Goal: Task Accomplishment & Management: Use online tool/utility

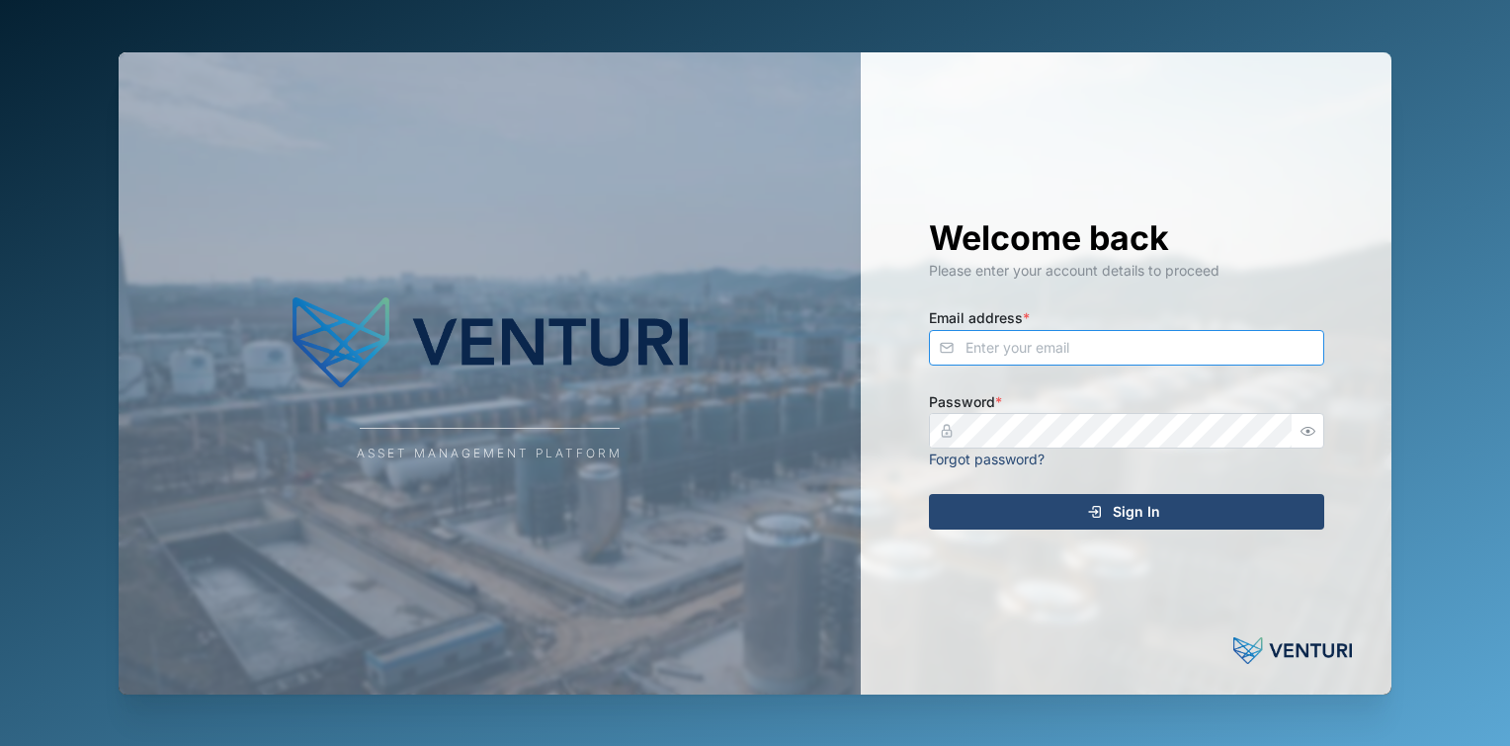
type input "[EMAIL_ADDRESS][DOMAIN_NAME]"
click at [1135, 517] on span "Sign In" at bounding box center [1136, 512] width 47 height 34
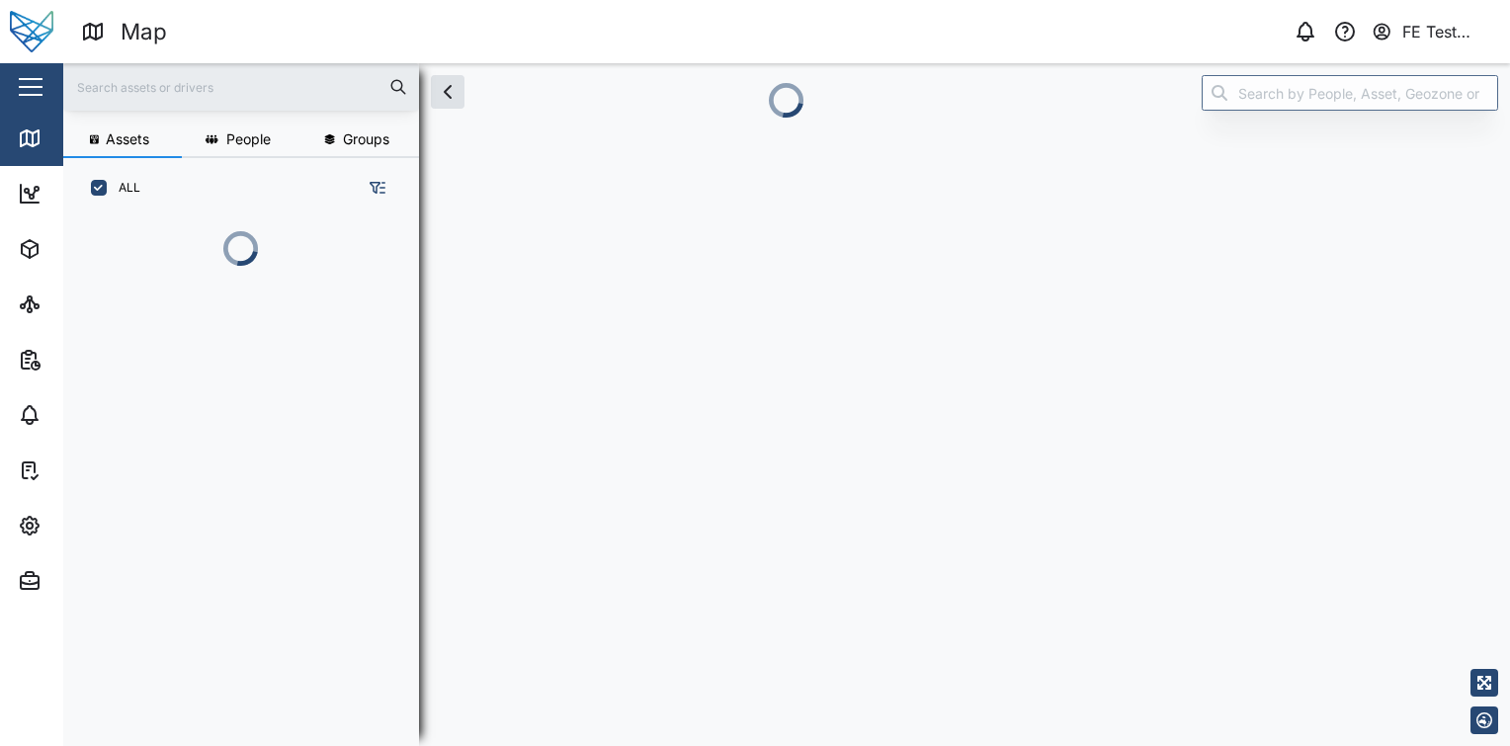
scroll to position [503, 308]
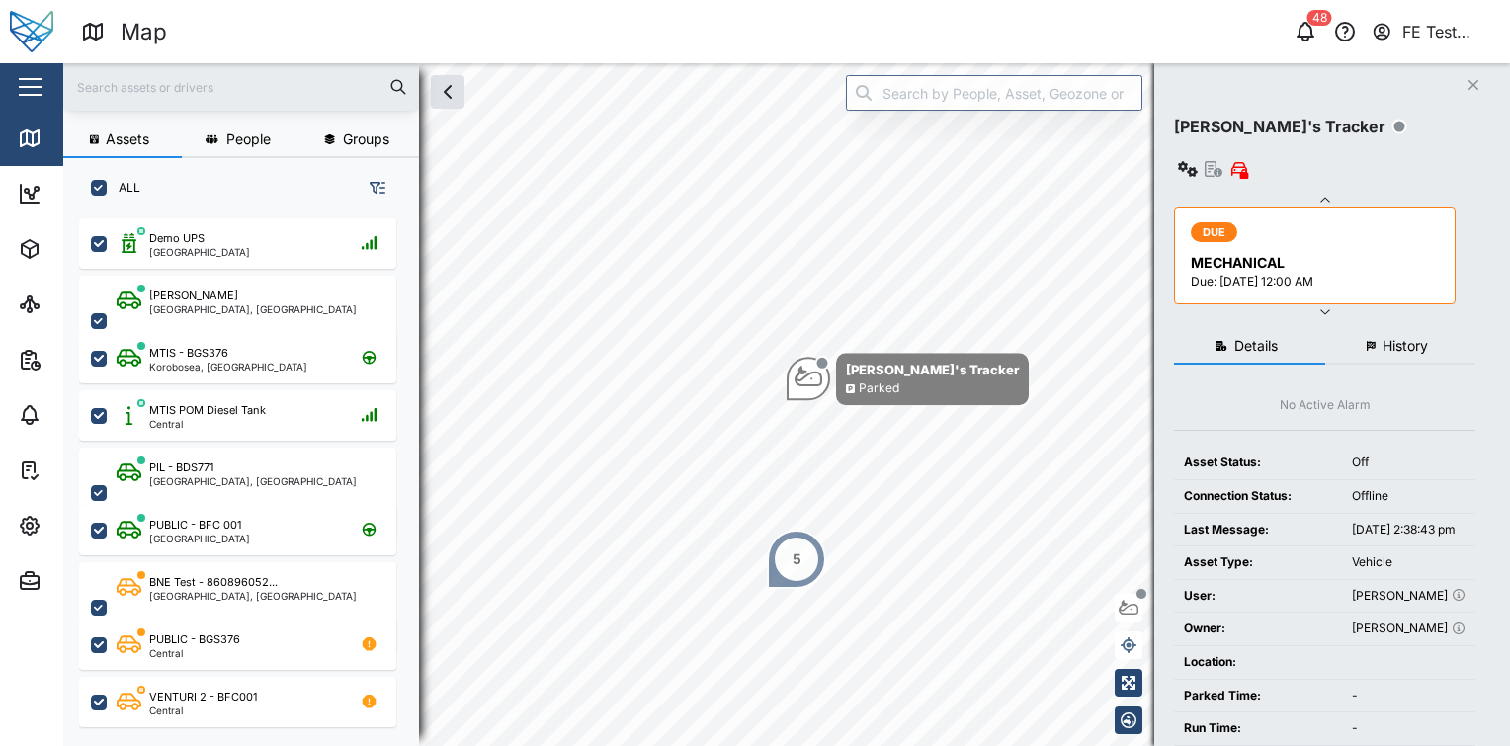
click at [60, 80] on div "Close" at bounding box center [128, 86] width 257 height 47
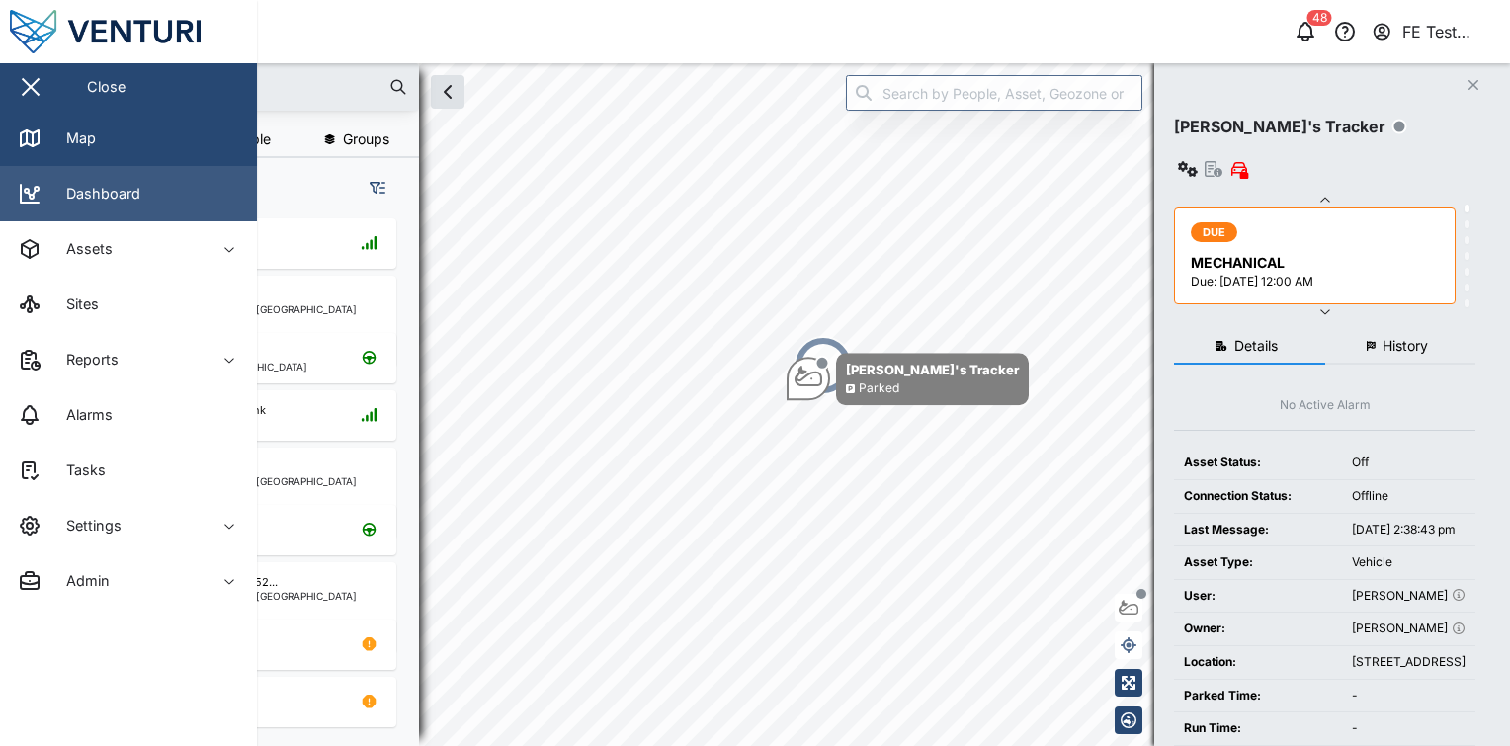
click at [96, 191] on div "Dashboard" at bounding box center [95, 194] width 89 height 22
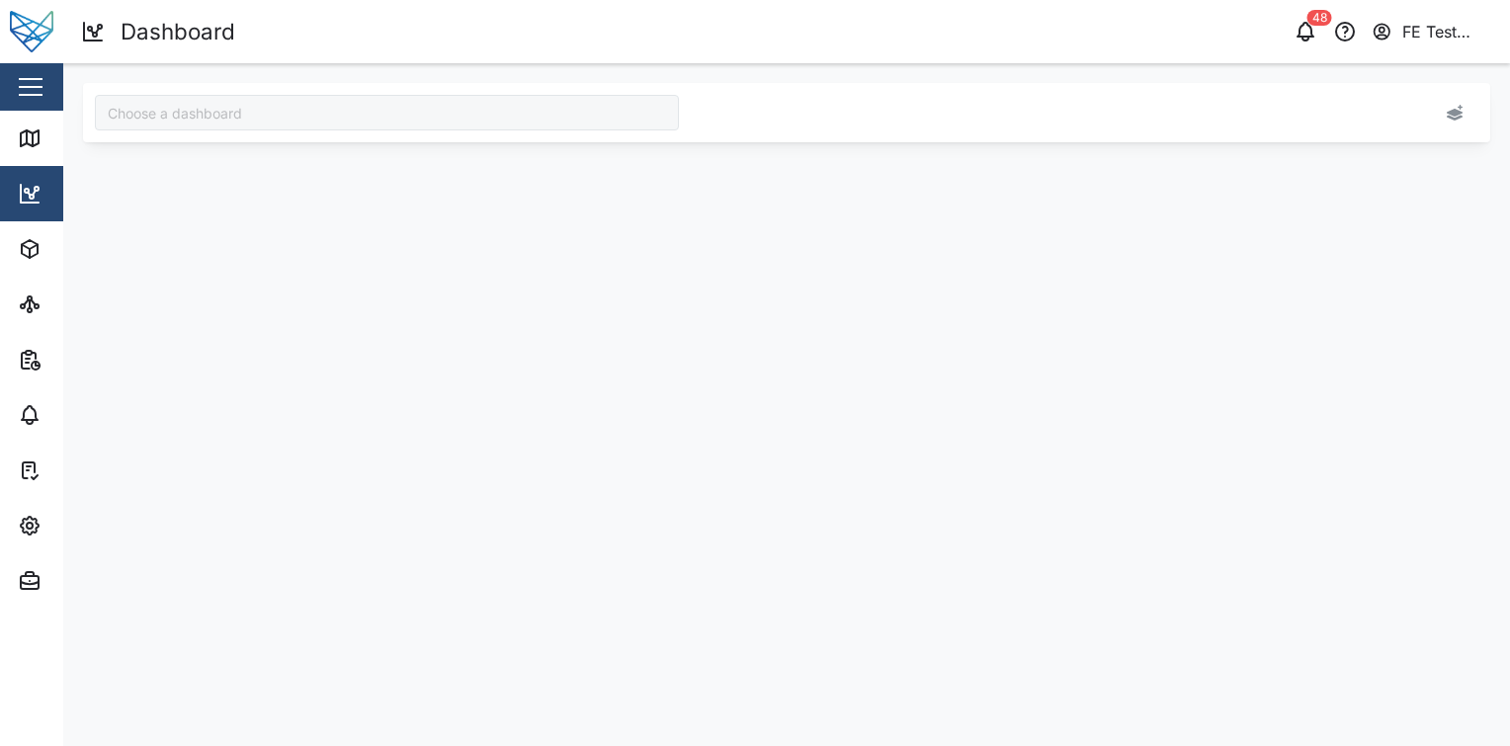
type input "Audit Dashboard"
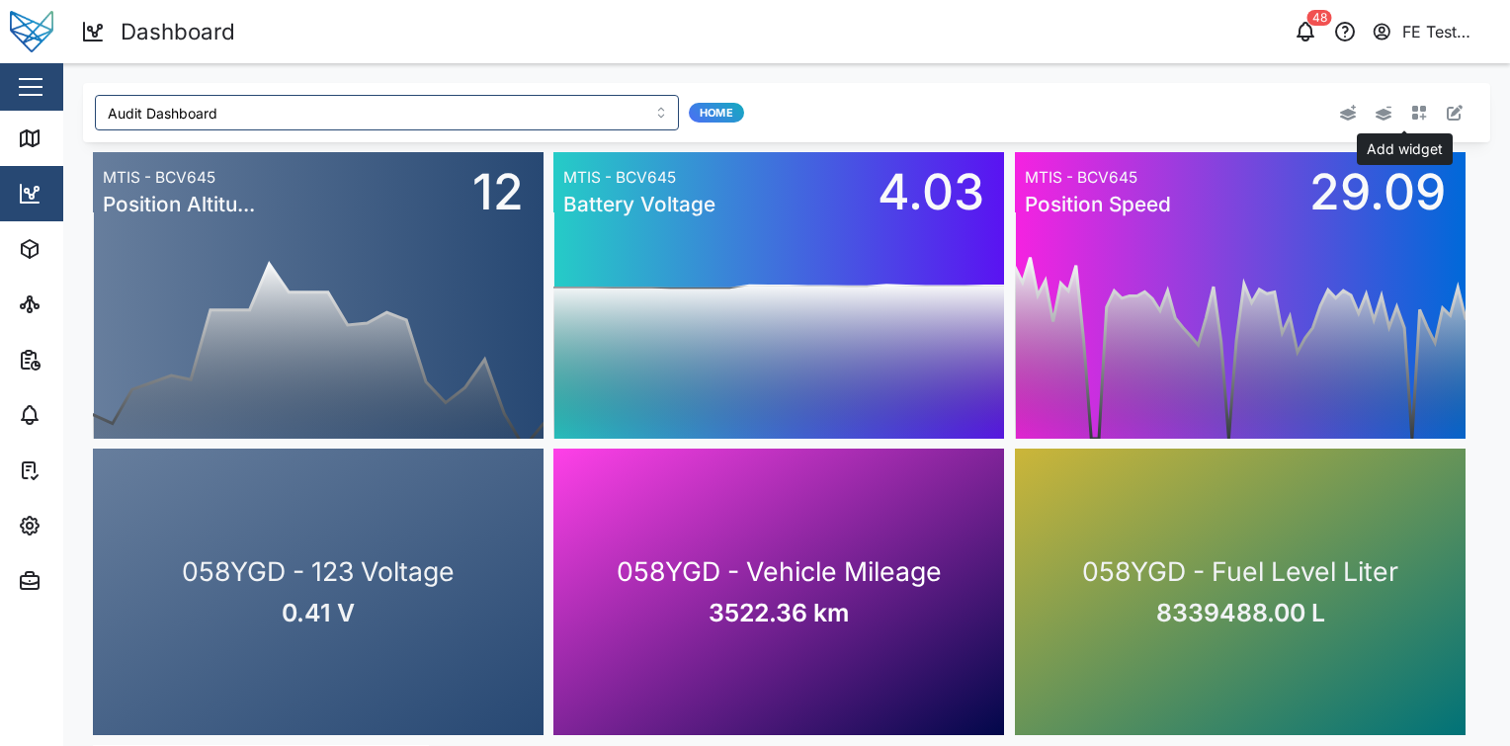
click at [1411, 116] on icon "button" at bounding box center [1419, 113] width 16 height 16
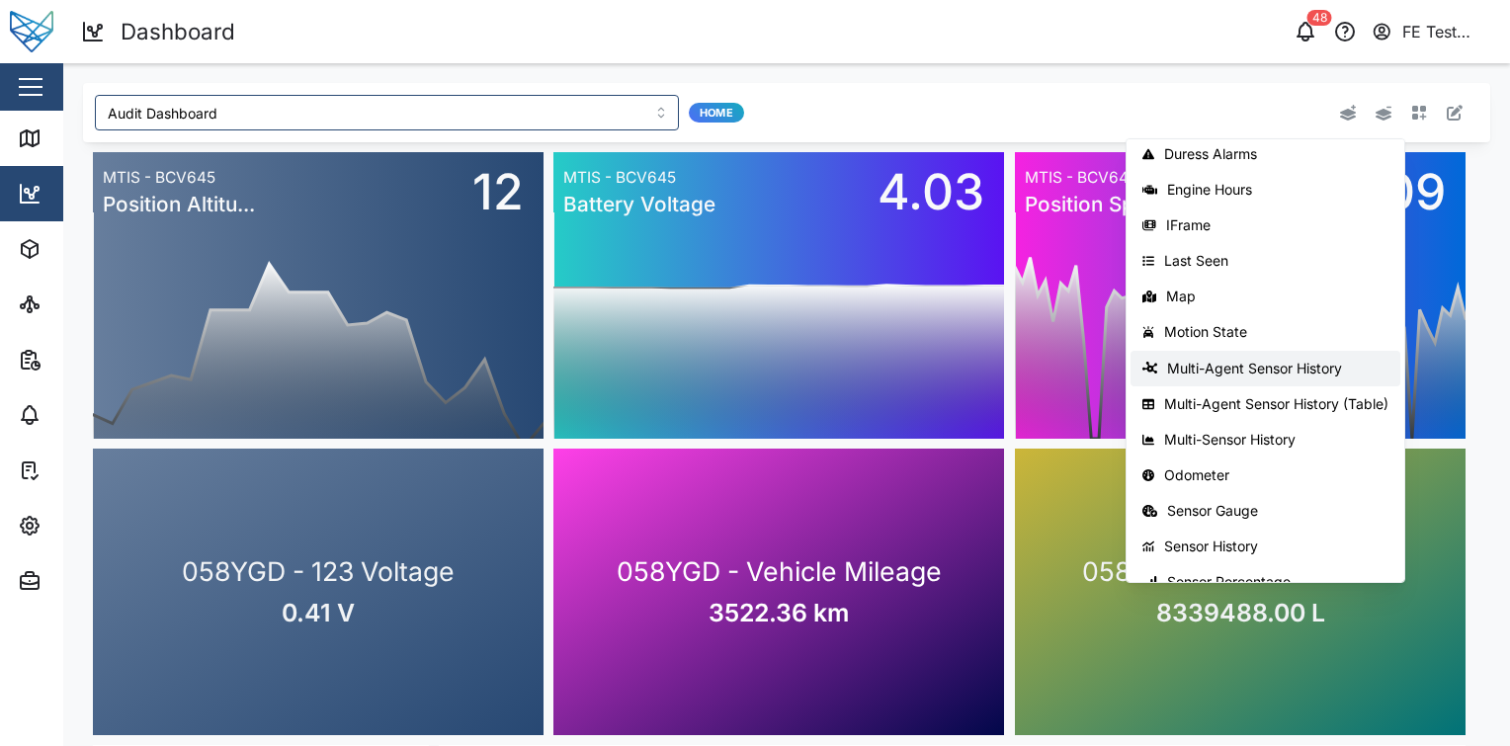
scroll to position [186, 0]
click at [1281, 403] on div "Multi-Agent Sensor History (Table)" at bounding box center [1276, 403] width 224 height 16
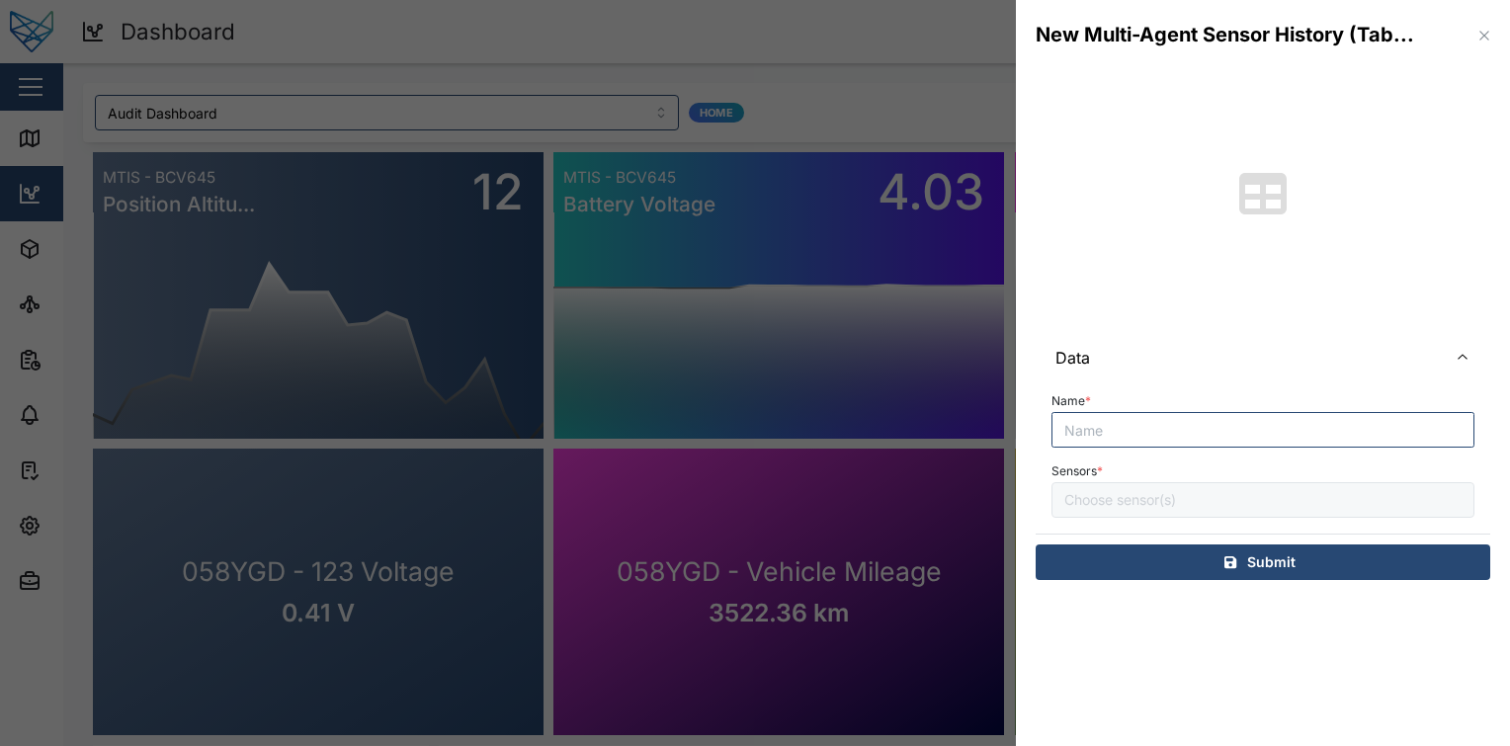
click at [1245, 414] on input "Name *" at bounding box center [1262, 430] width 423 height 36
click at [1203, 430] on input "Name *" at bounding box center [1262, 430] width 423 height 36
type input "Test"
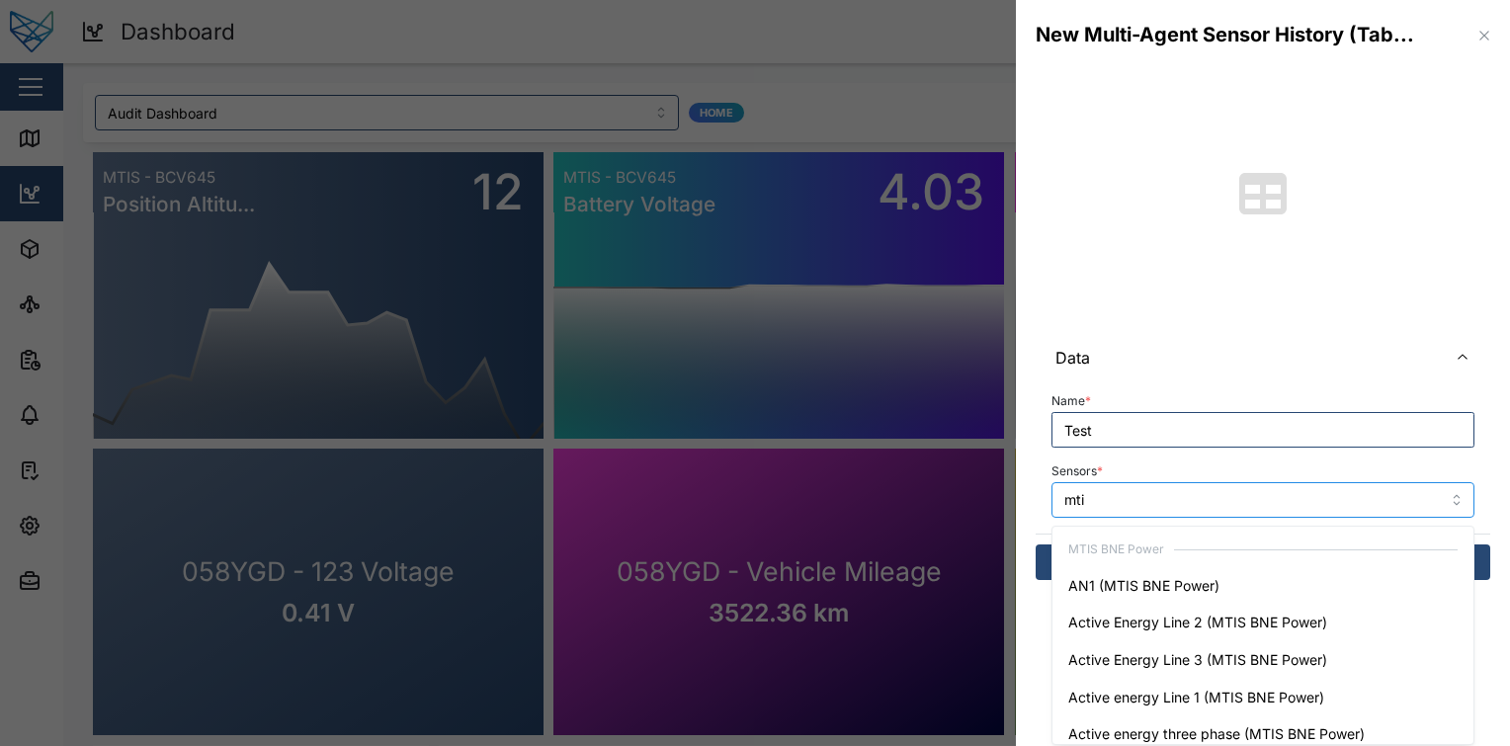
type input "mtis"
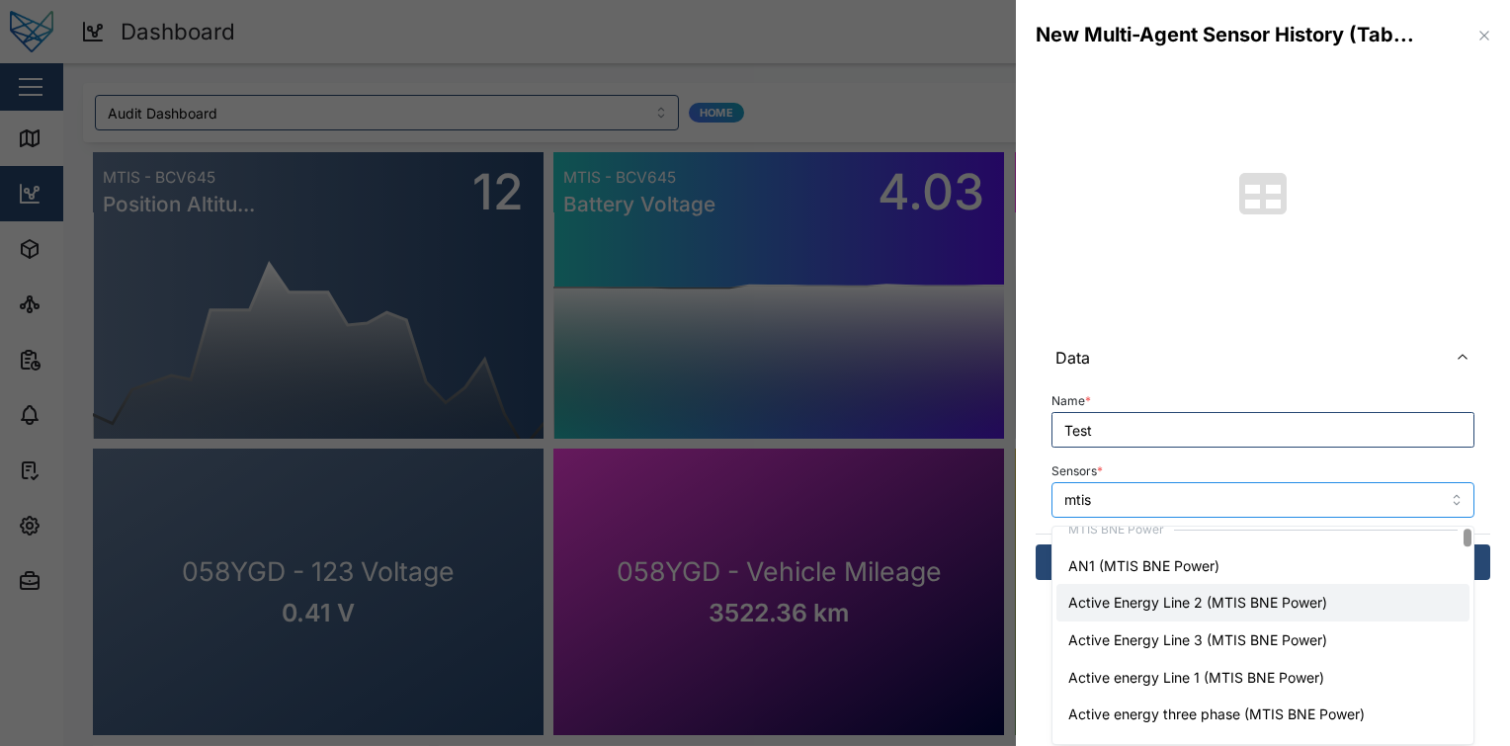
scroll to position [20, 0]
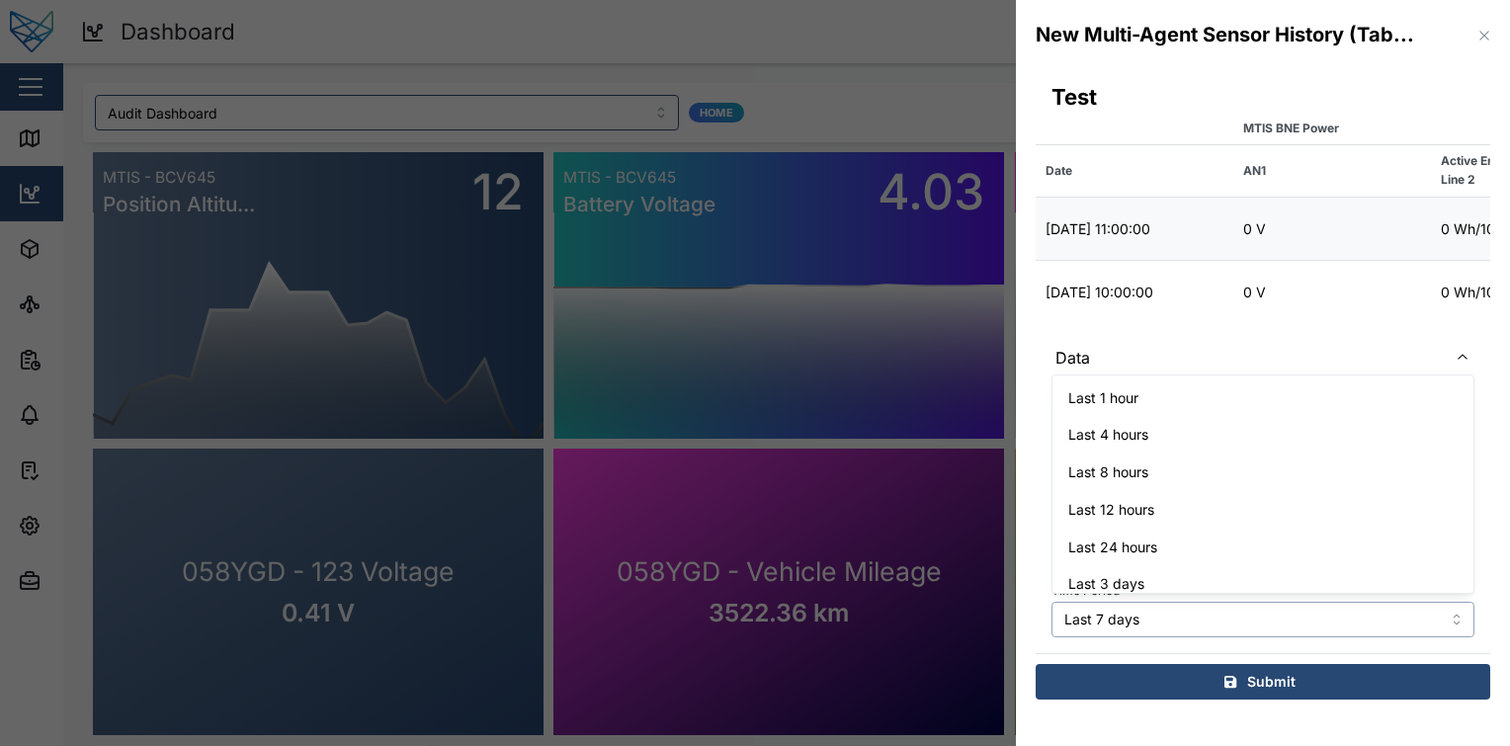
click at [1209, 613] on input "Last 7 days" at bounding box center [1262, 620] width 423 height 36
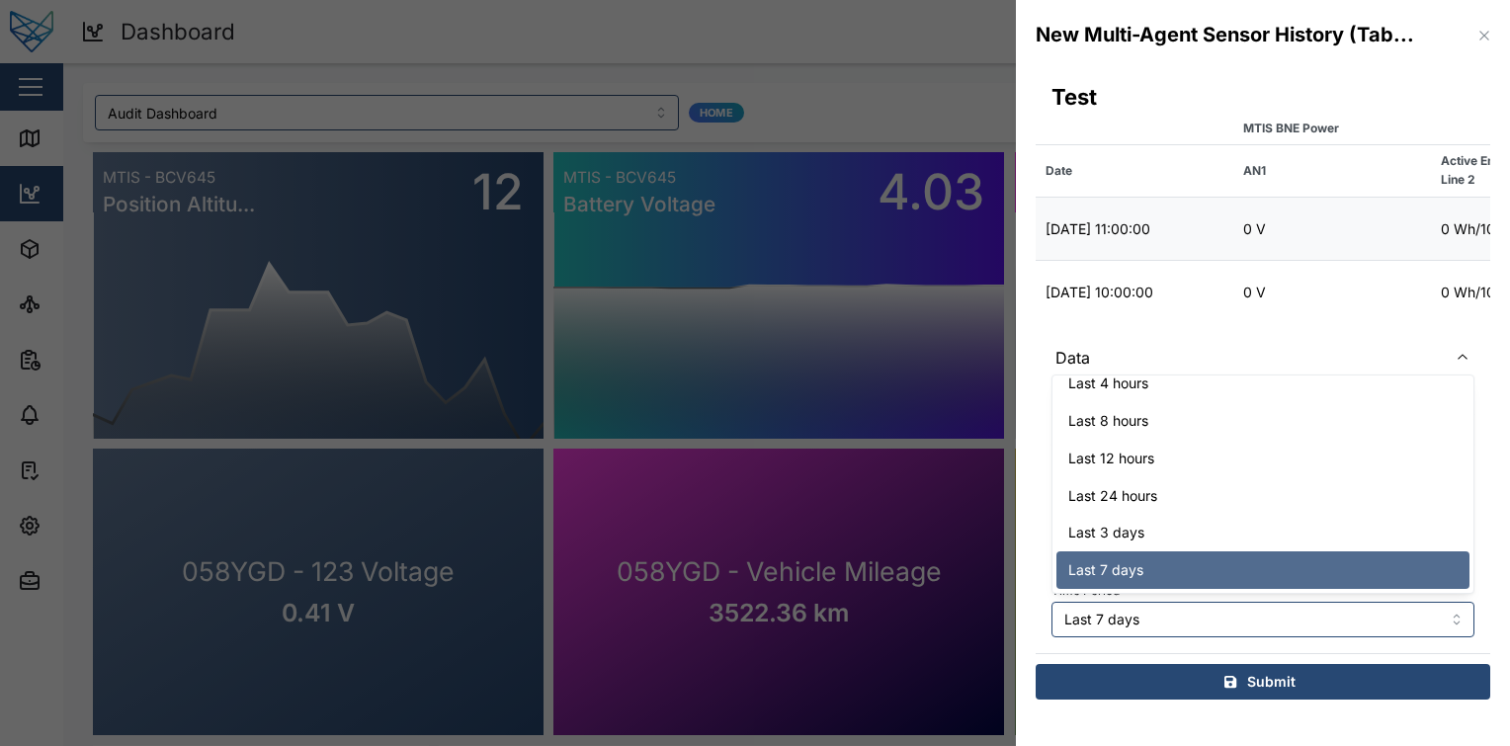
click at [1243, 672] on div "Submit" at bounding box center [1259, 682] width 423 height 34
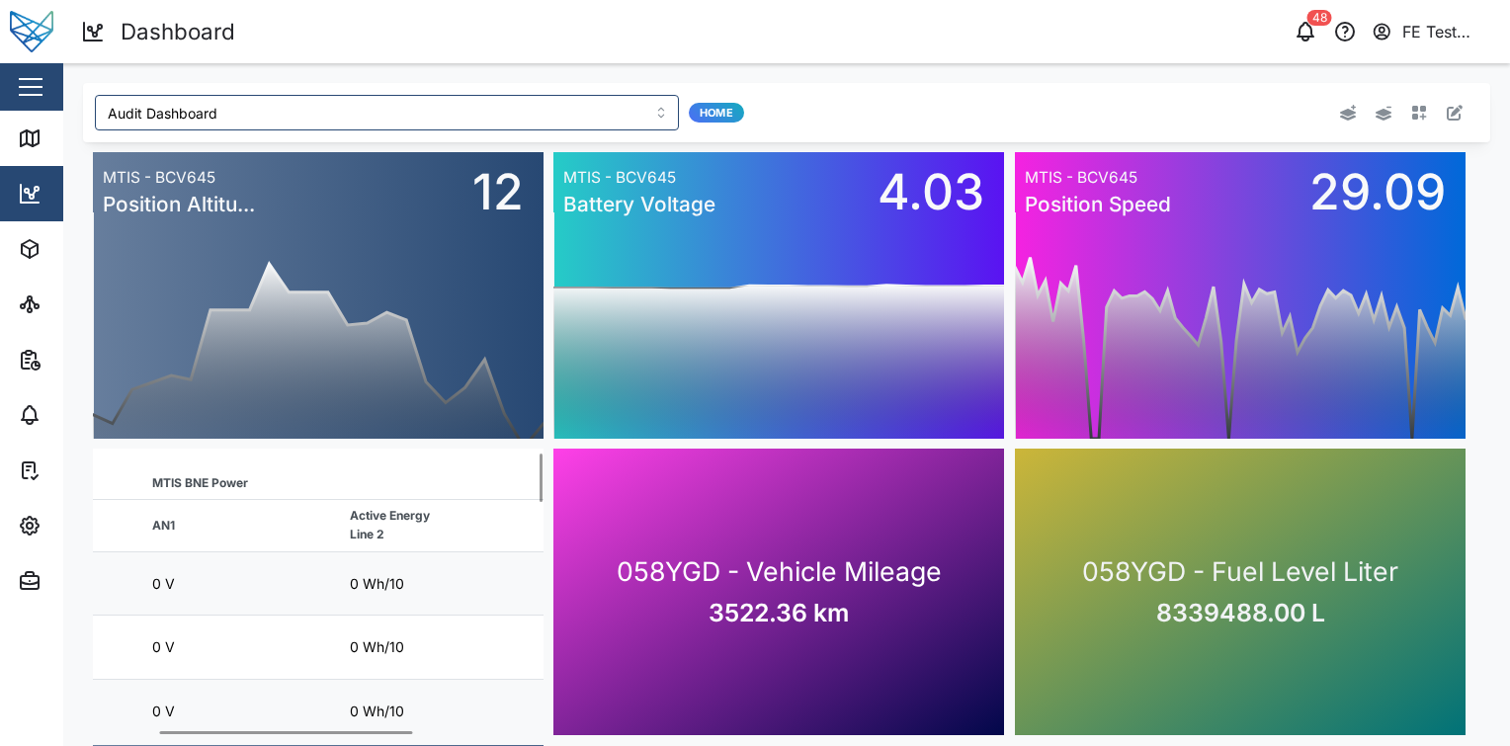
scroll to position [24, 0]
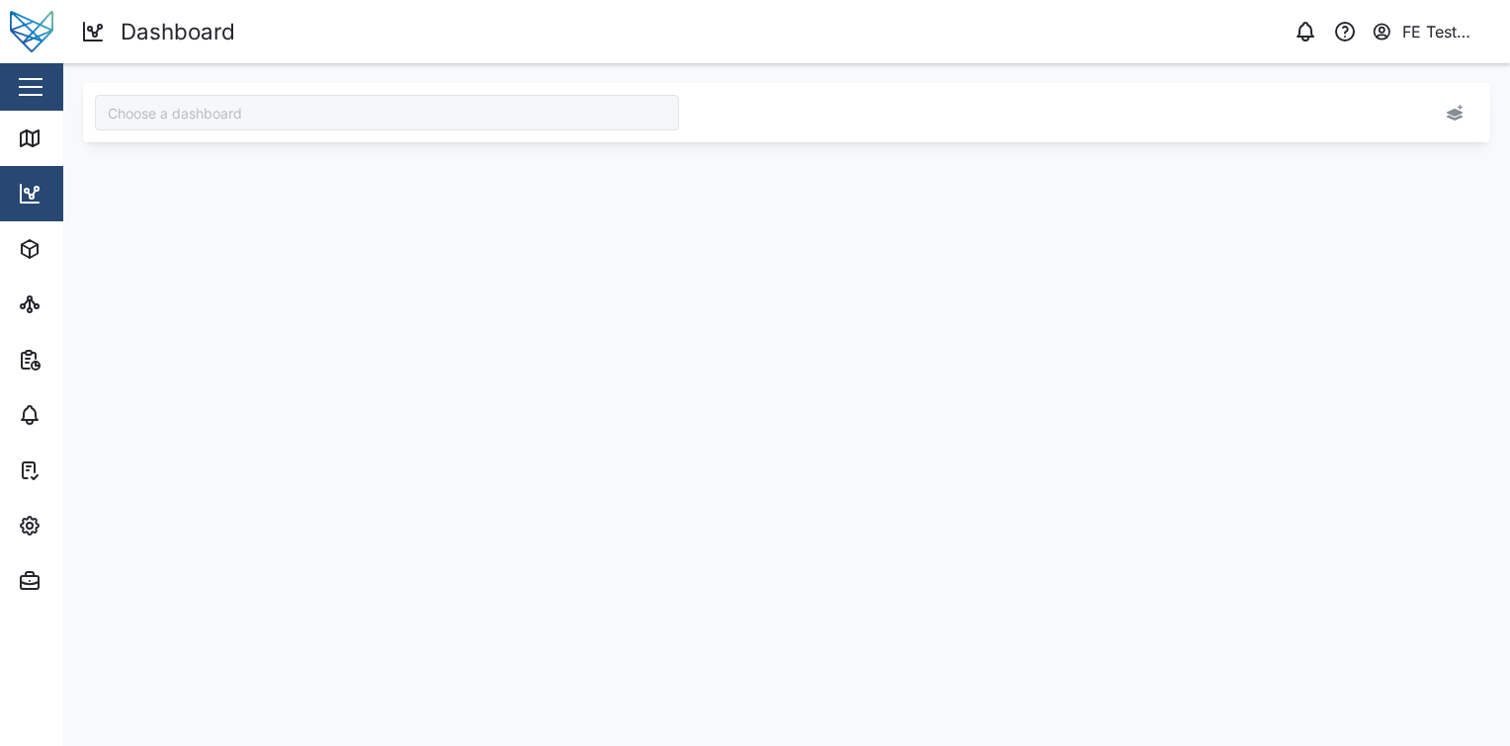
type input "Audit Dashboard"
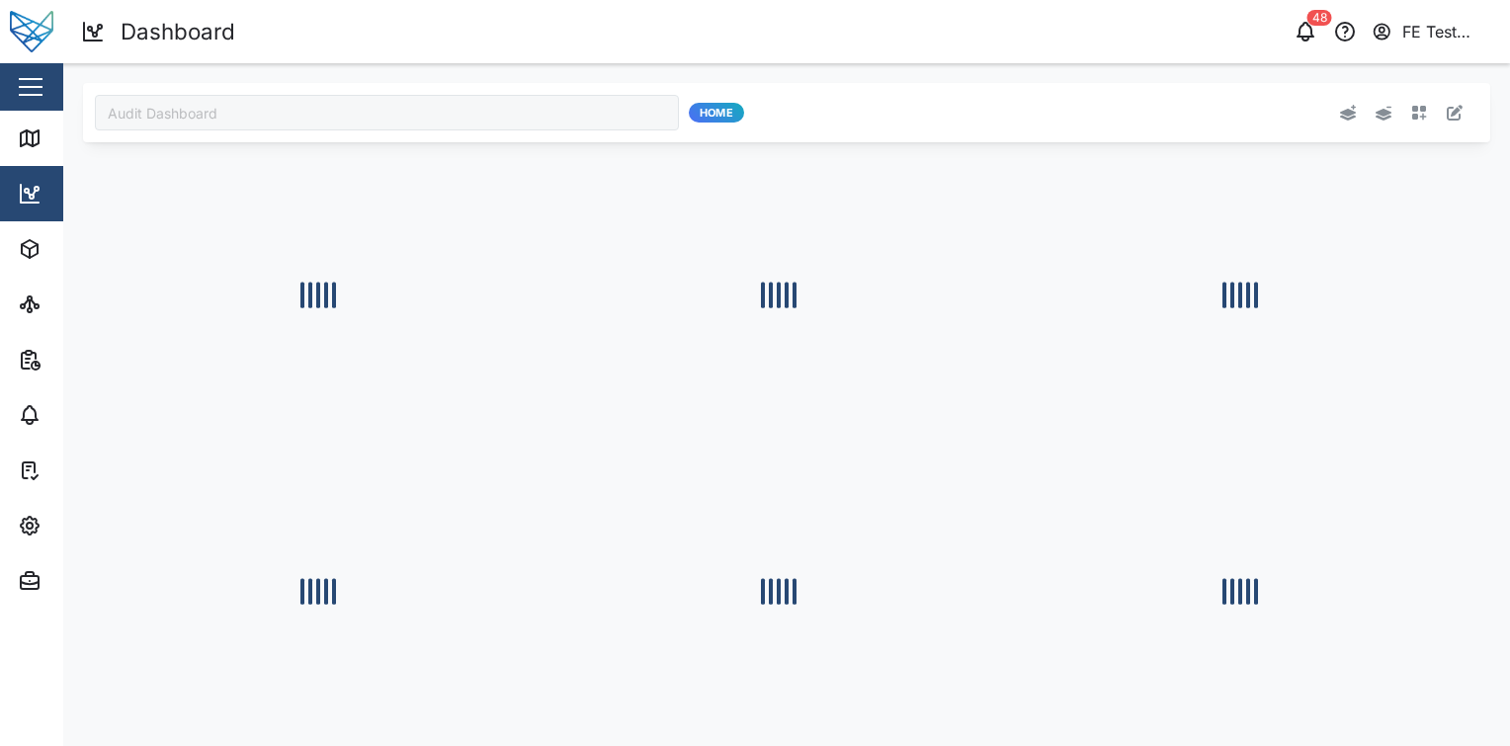
type input "Audit Dashboard"
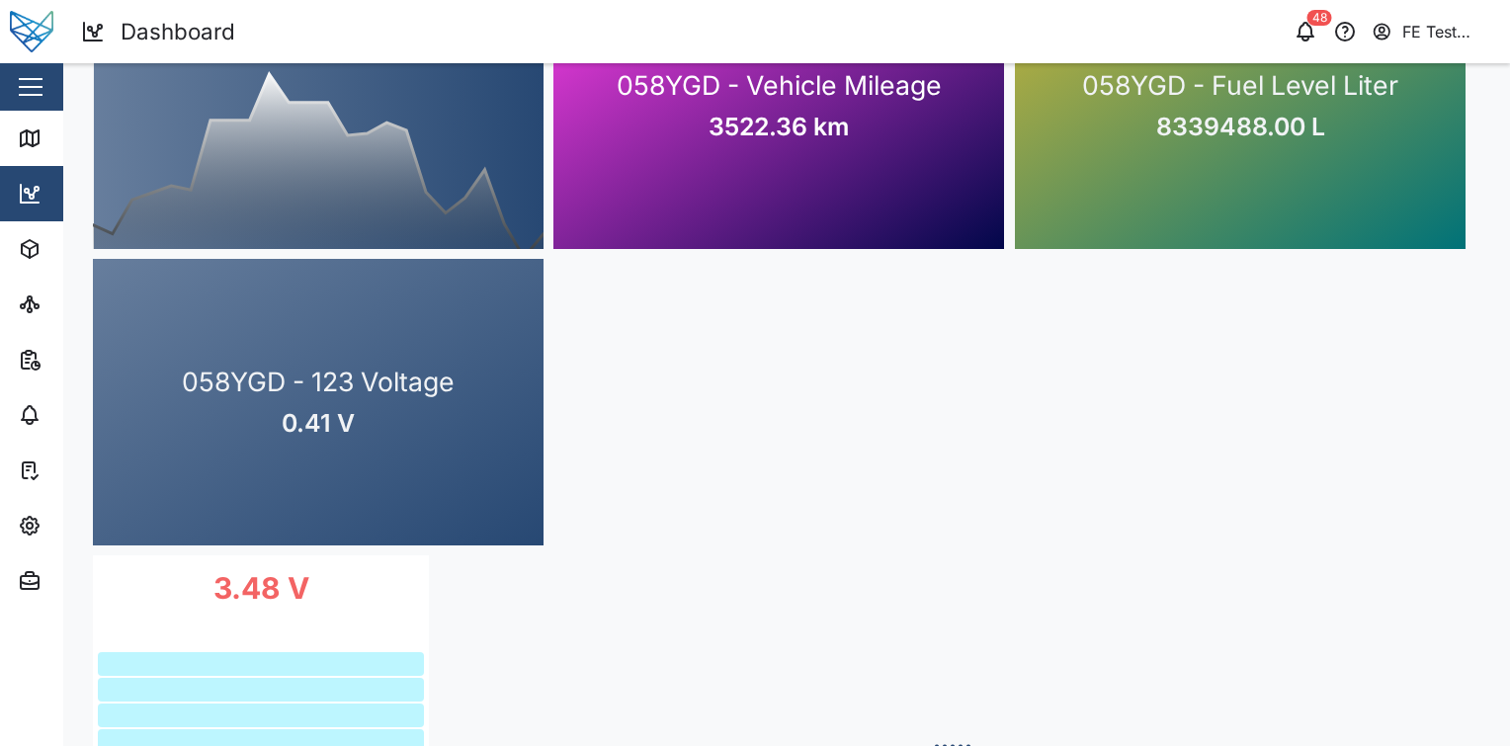
scroll to position [481, 0]
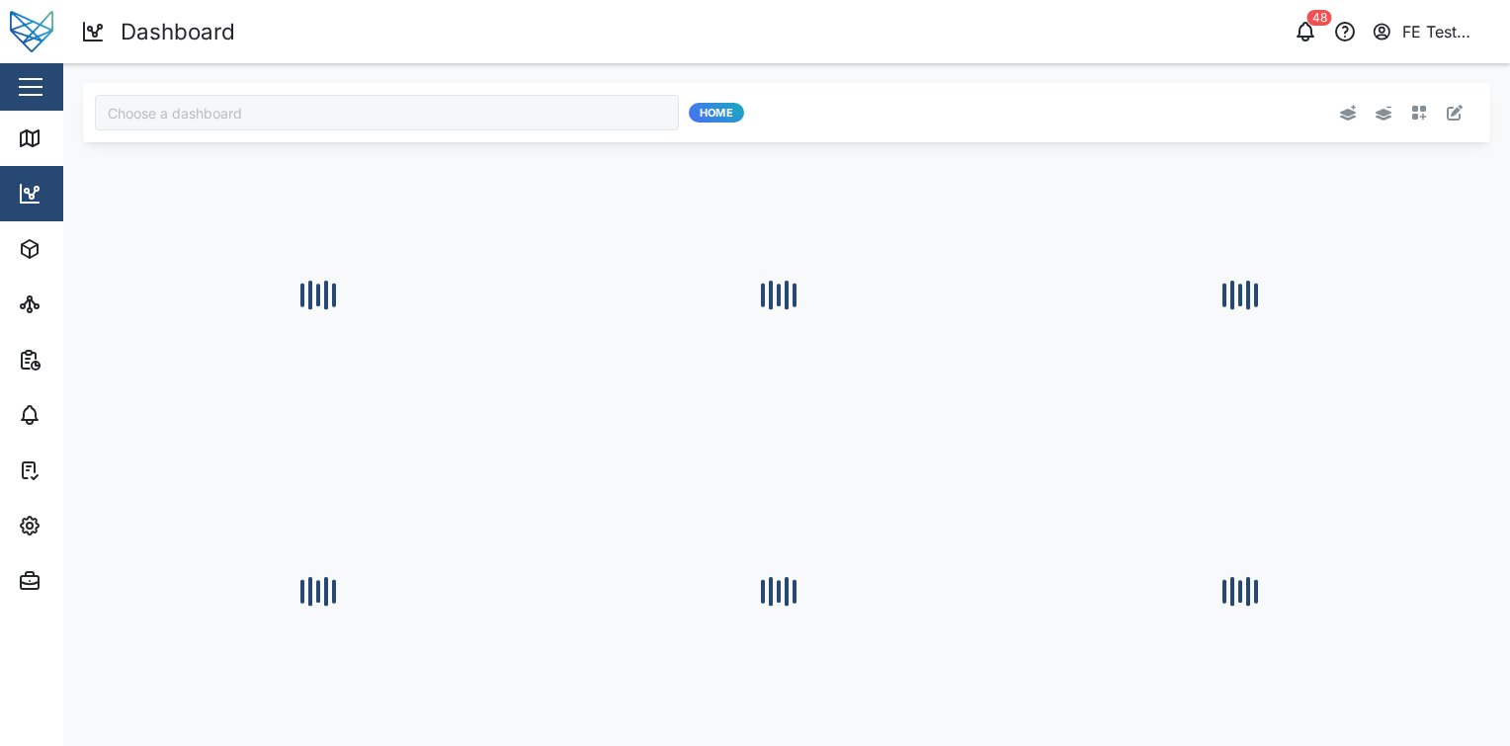
type input "Audit Dashboard"
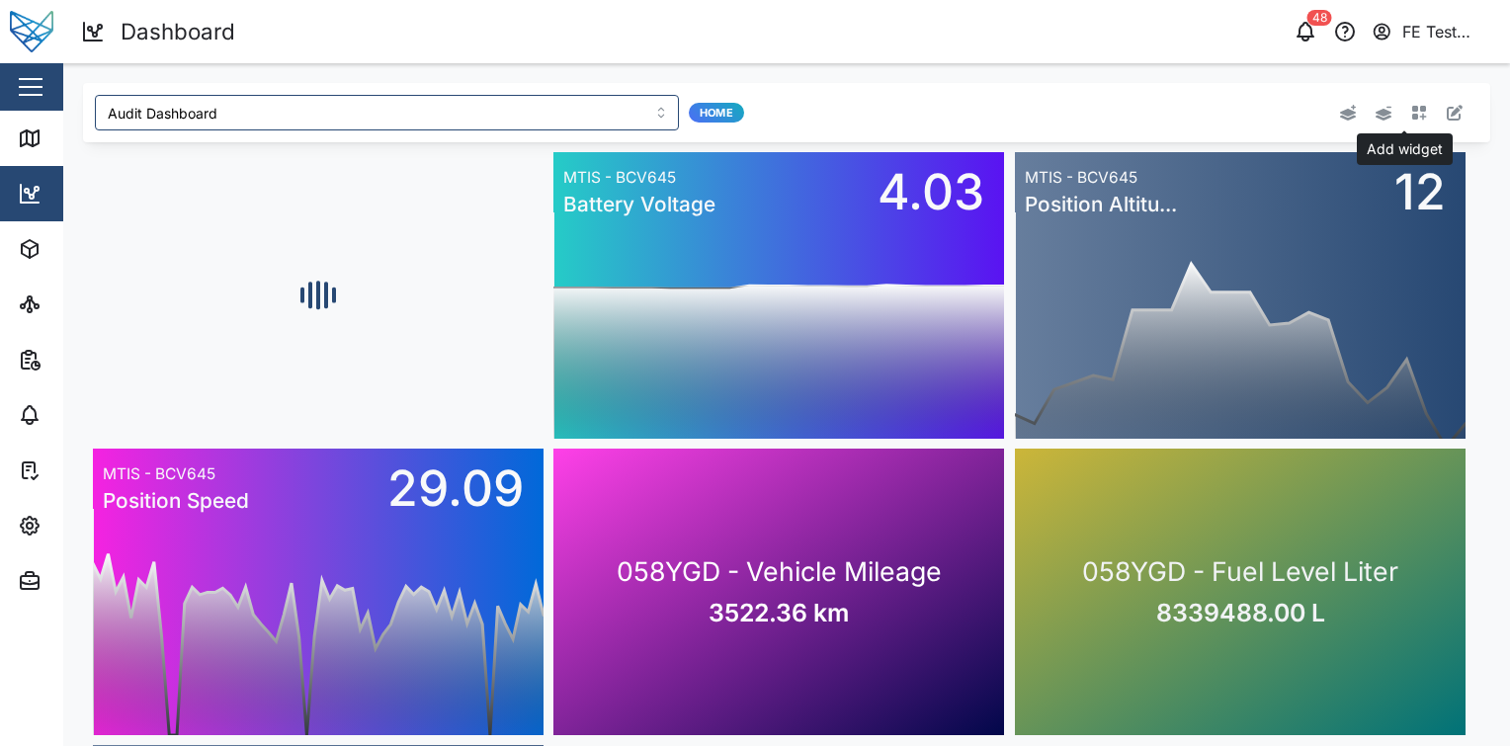
click at [1412, 111] on icon "button" at bounding box center [1419, 113] width 15 height 15
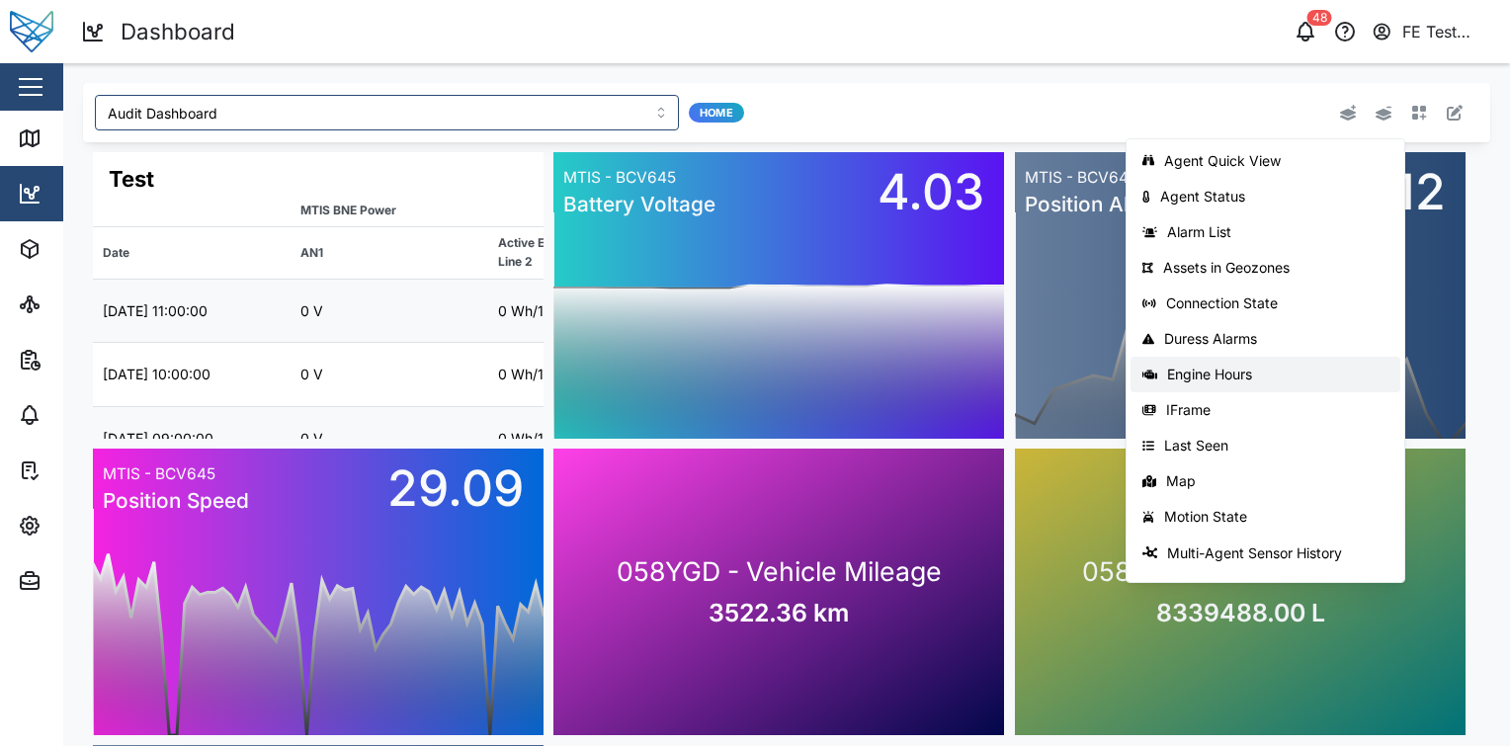
scroll to position [313, 0]
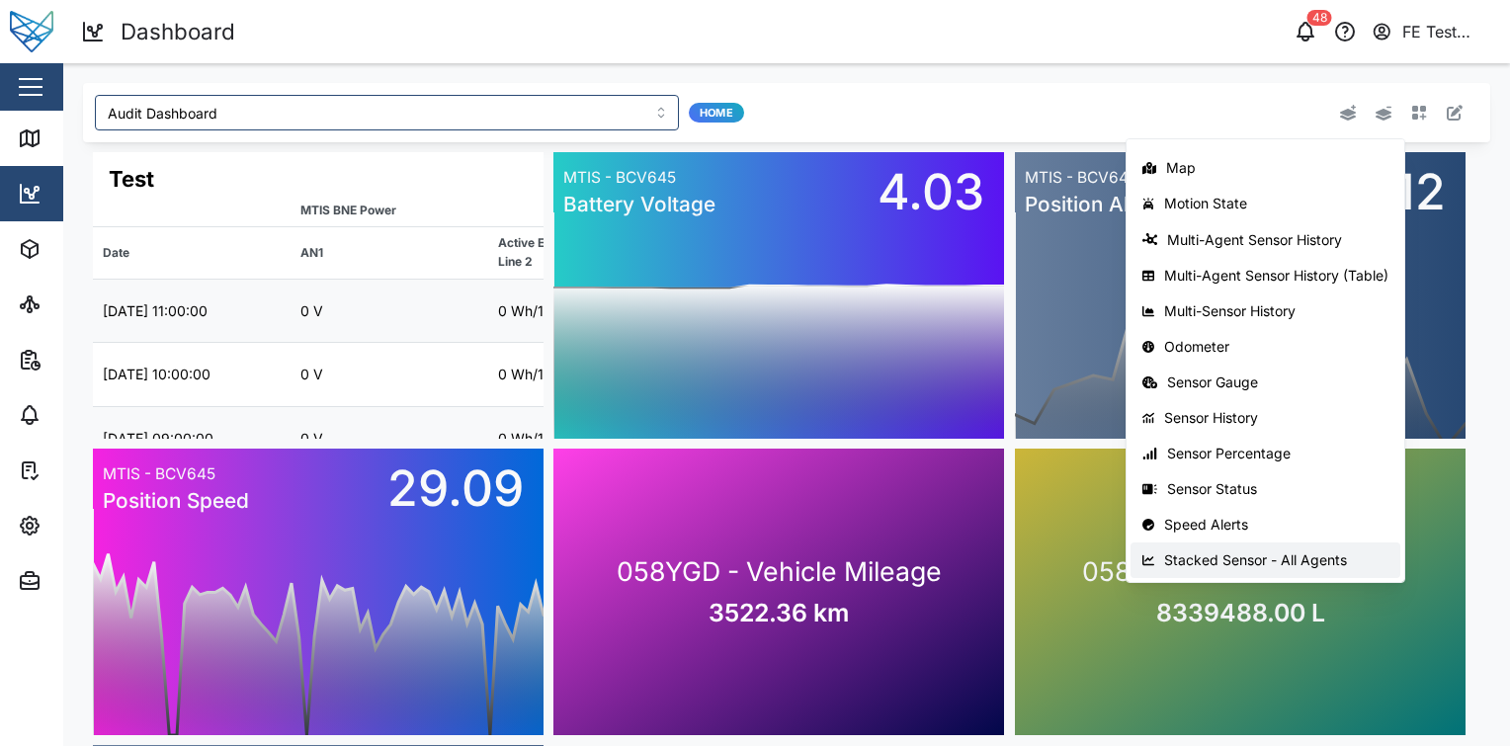
click at [1249, 566] on div "Stacked Sensor - All Agents" at bounding box center [1276, 560] width 224 height 16
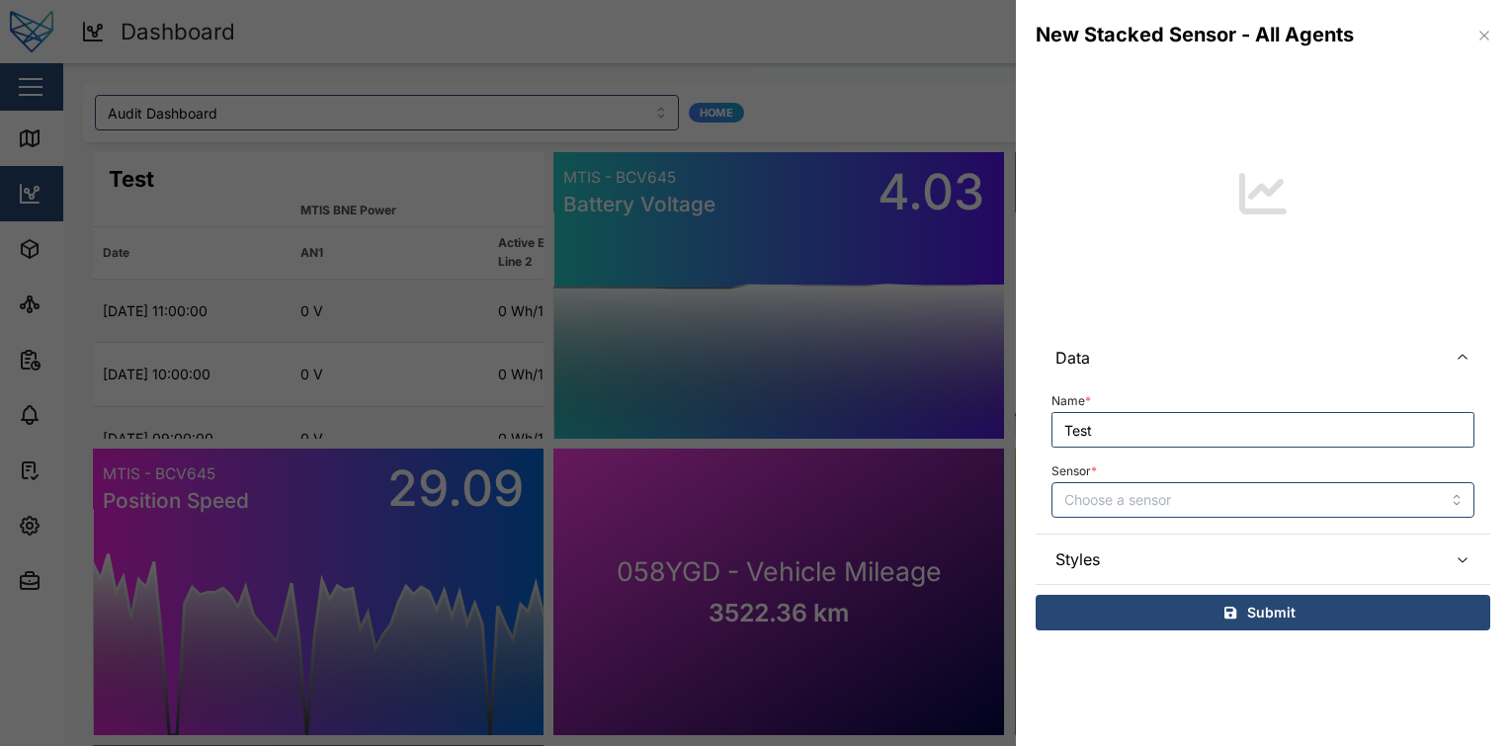
type input "Test"
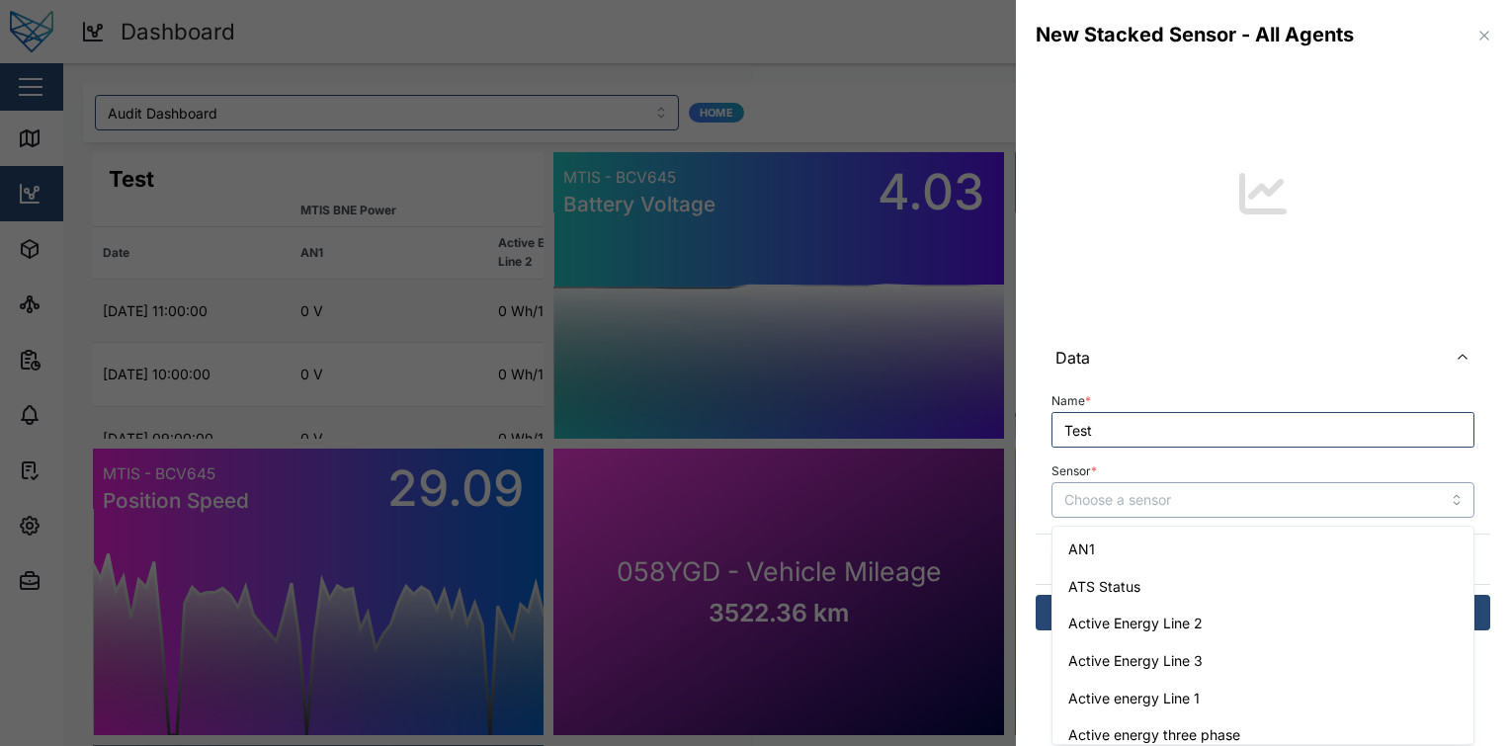
click at [1186, 512] on input "Sensor *" at bounding box center [1262, 500] width 423 height 36
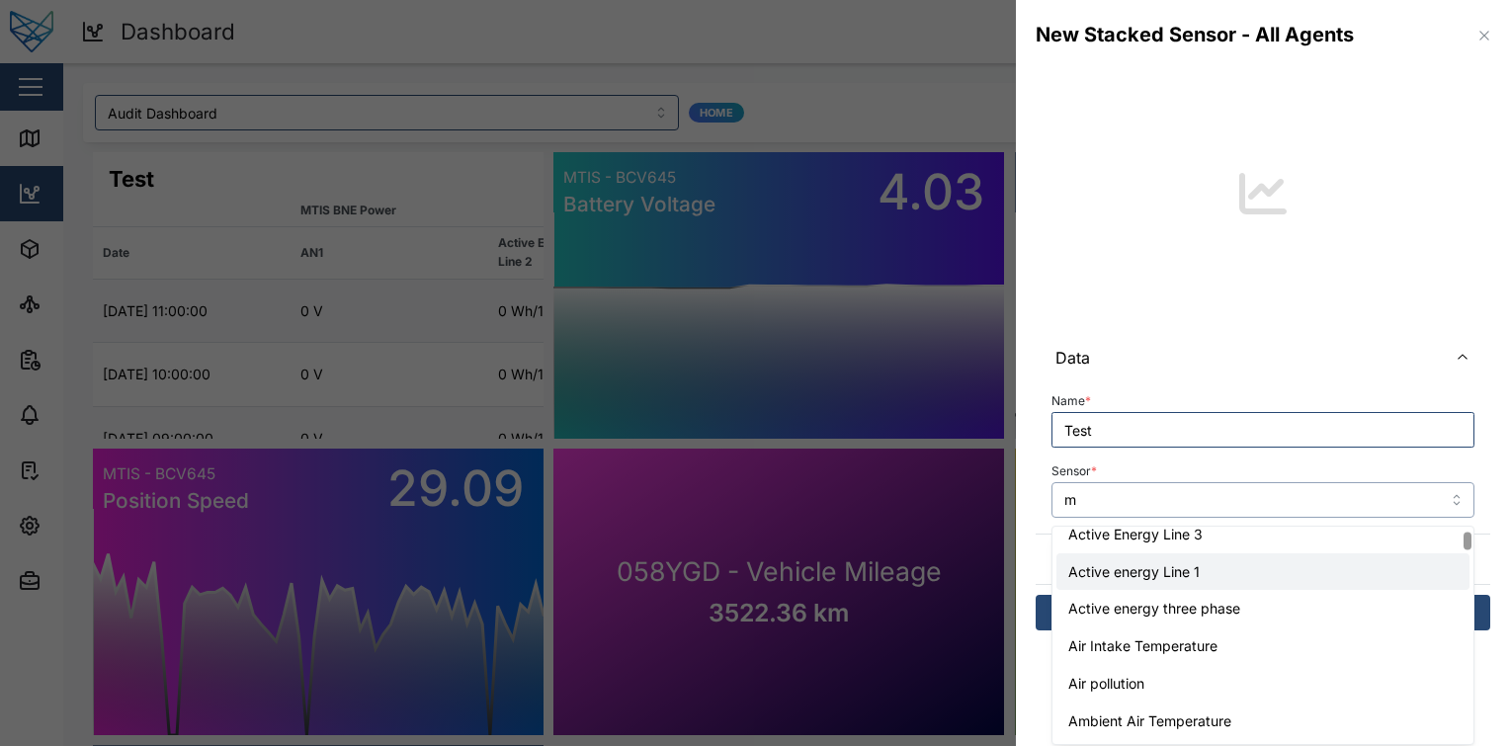
scroll to position [0, 0]
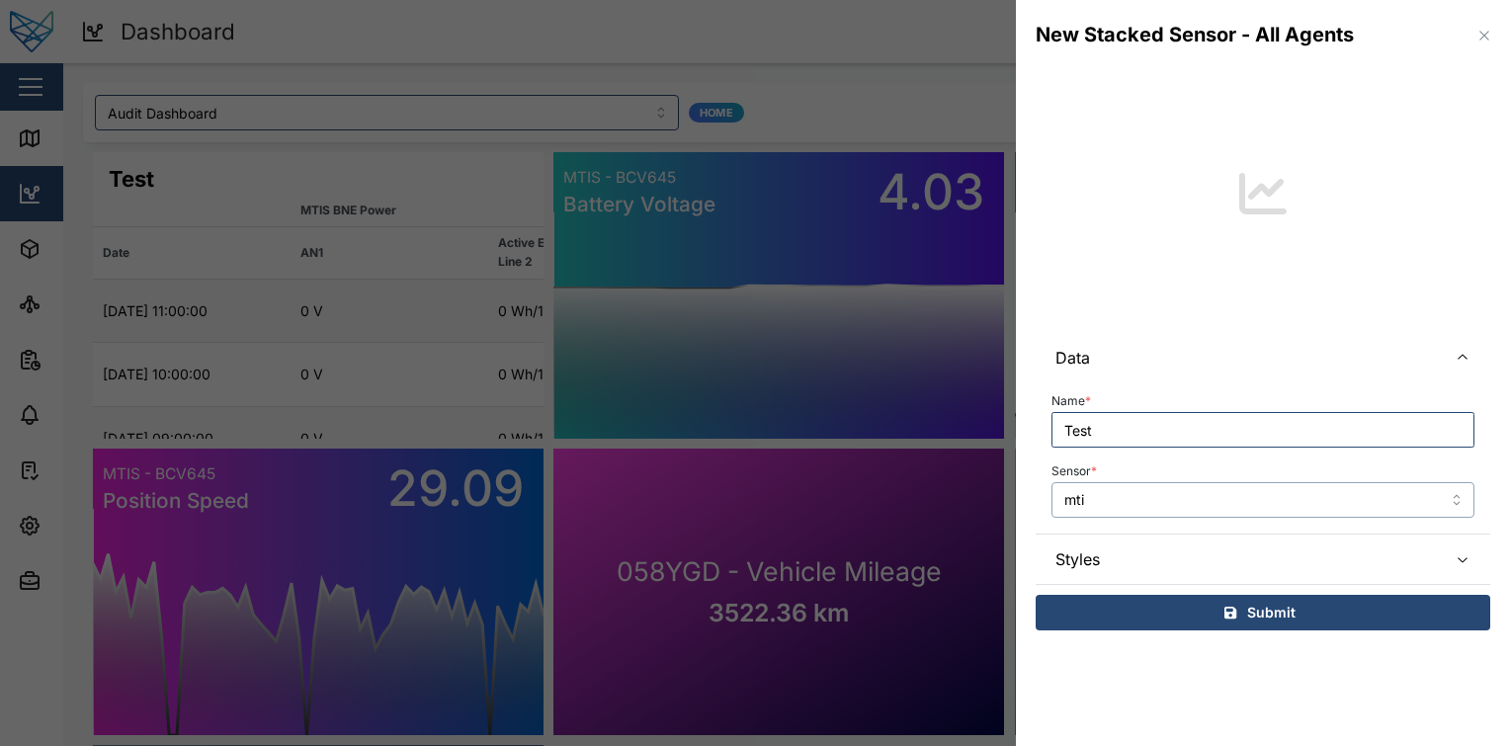
type input "mtis"
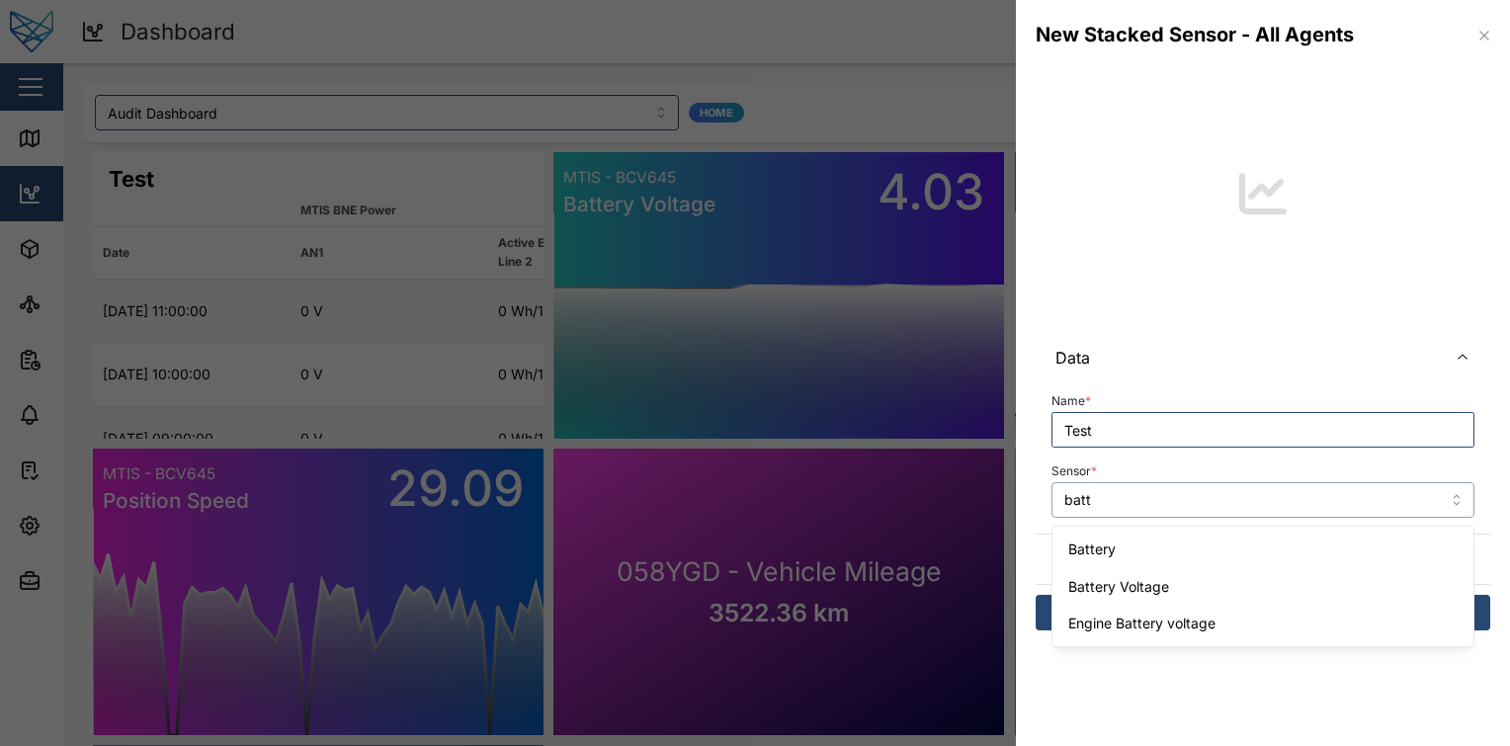
type input "Battery"
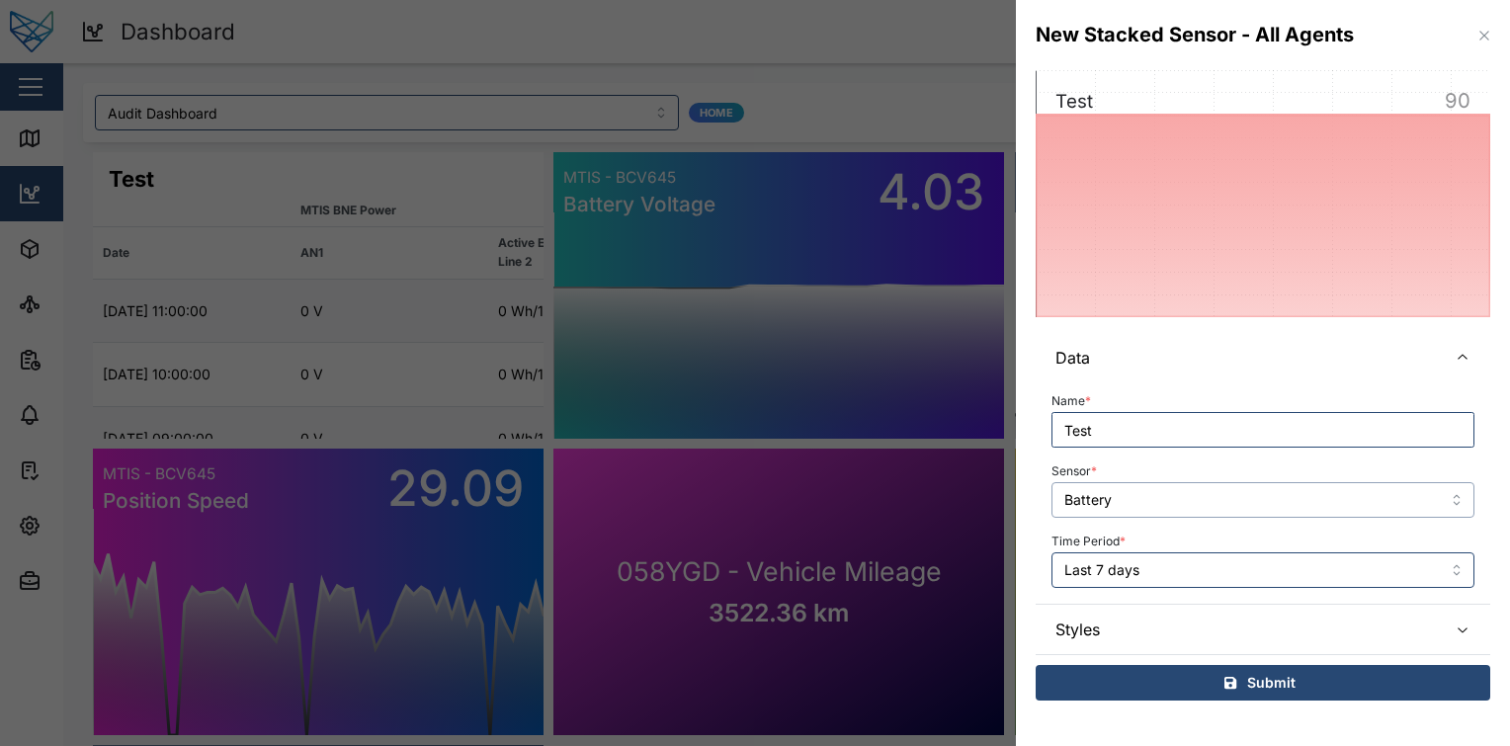
click at [1183, 500] on input "Battery" at bounding box center [1262, 500] width 423 height 36
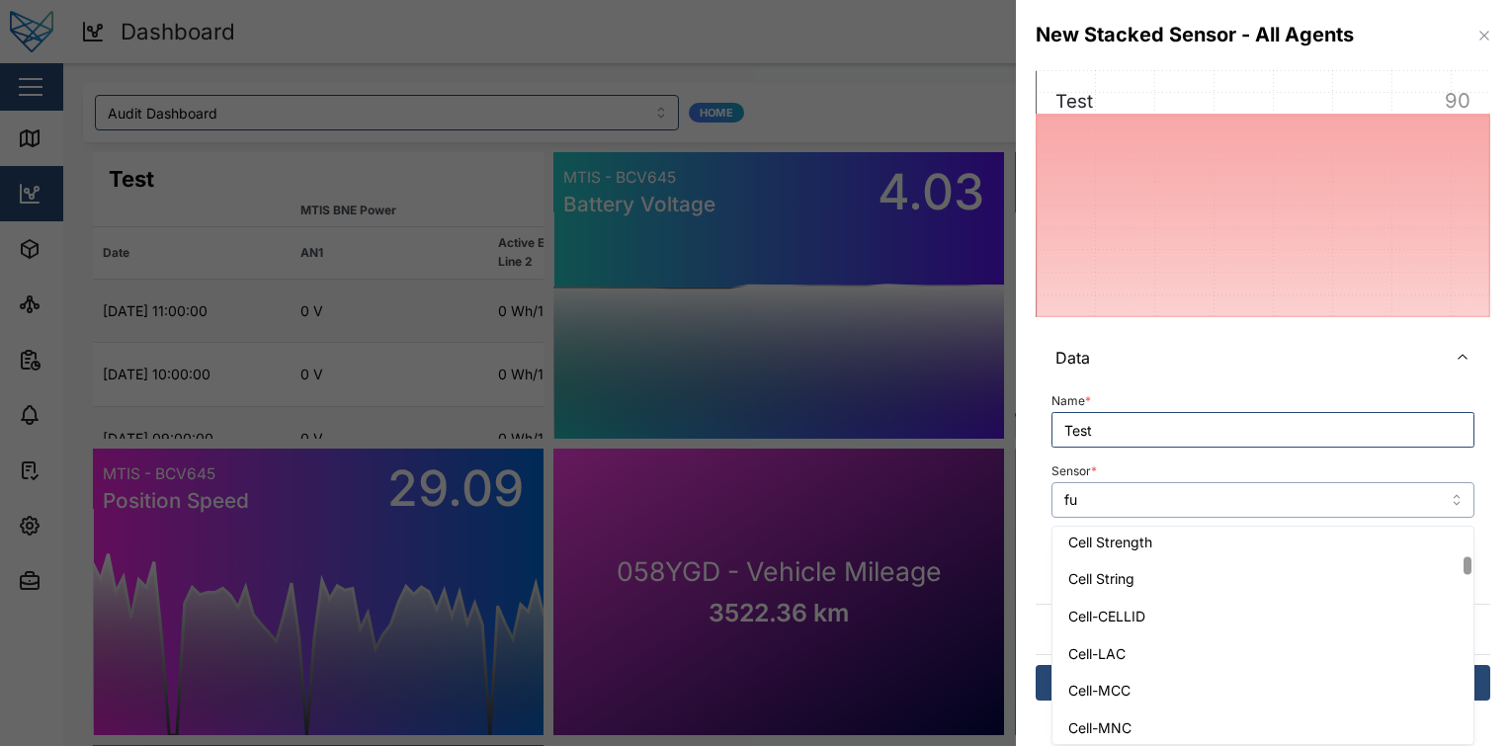
scroll to position [237, 0]
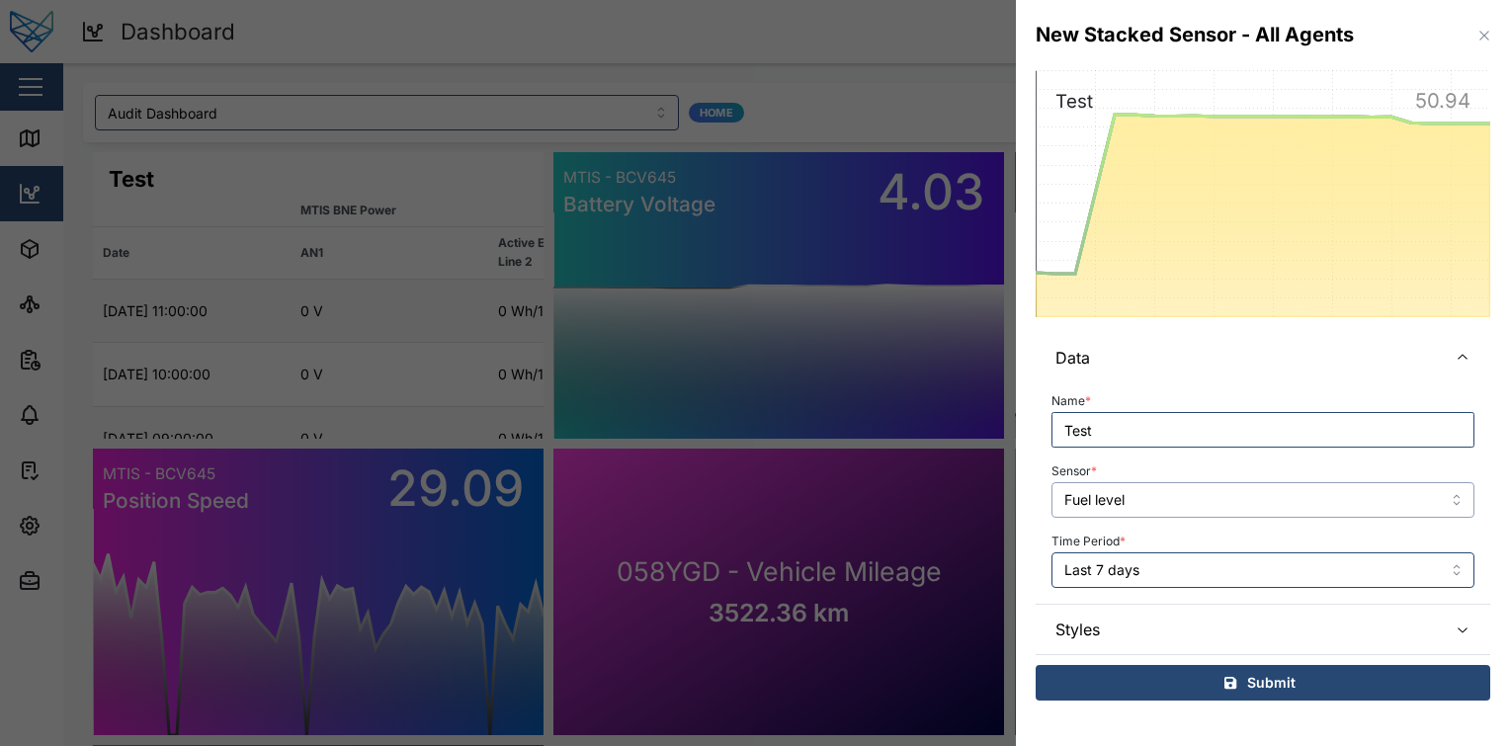
type input "Fuel level"
drag, startPoint x: 1350, startPoint y: 32, endPoint x: 1032, endPoint y: 43, distance: 318.4
click at [1032, 43] on div "New Stacked Sensor - All Agents" at bounding box center [1263, 35] width 494 height 70
copy div "New Stacked Sensor - All Agents"
click at [1118, 407] on div "Name * Test" at bounding box center [1262, 417] width 423 height 60
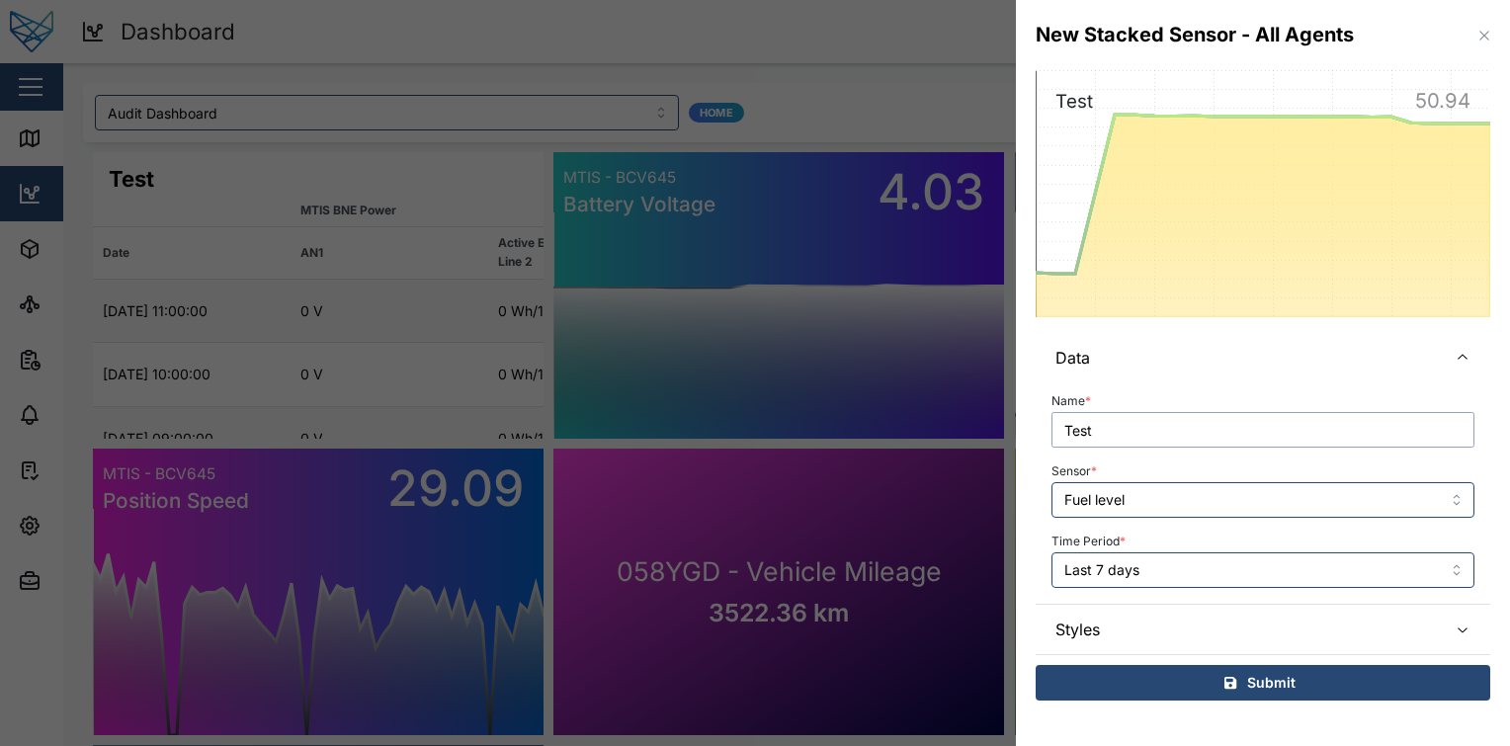
click at [1115, 425] on input "Test" at bounding box center [1262, 430] width 423 height 36
paste input "New Stacked Sensor - All Agents"
type input "New Stacked Sensor - All Agents"
click at [1189, 689] on div "Submit" at bounding box center [1259, 683] width 423 height 34
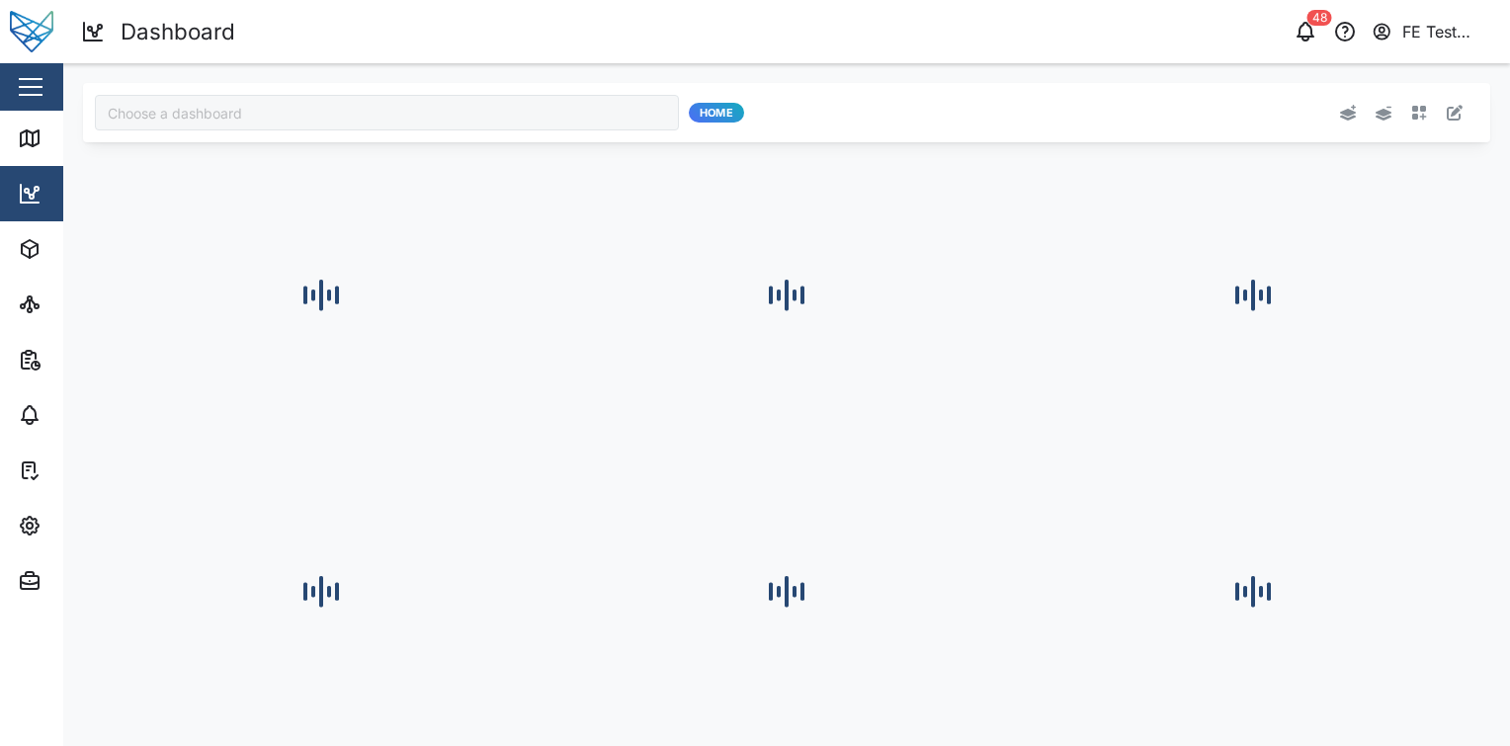
type input "Audit Dashboard"
